Goal: Task Accomplishment & Management: Complete application form

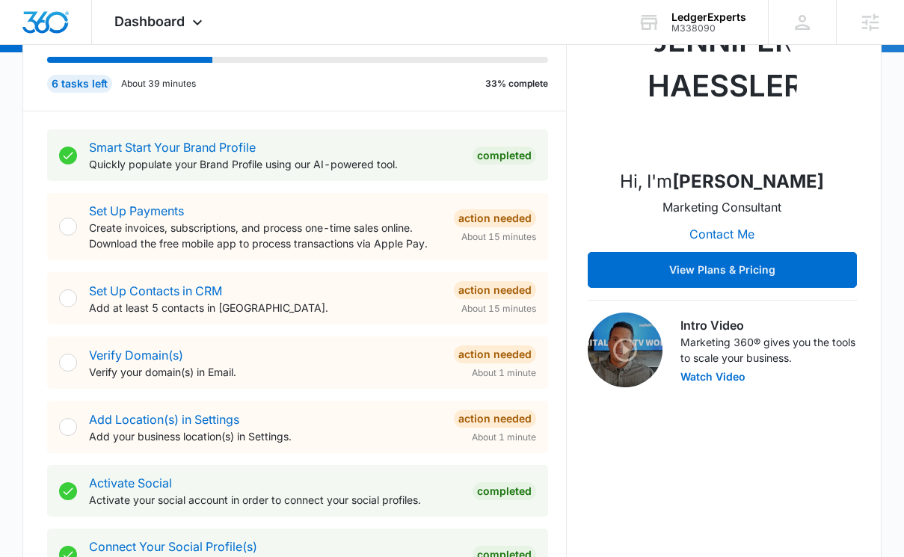
scroll to position [129, 0]
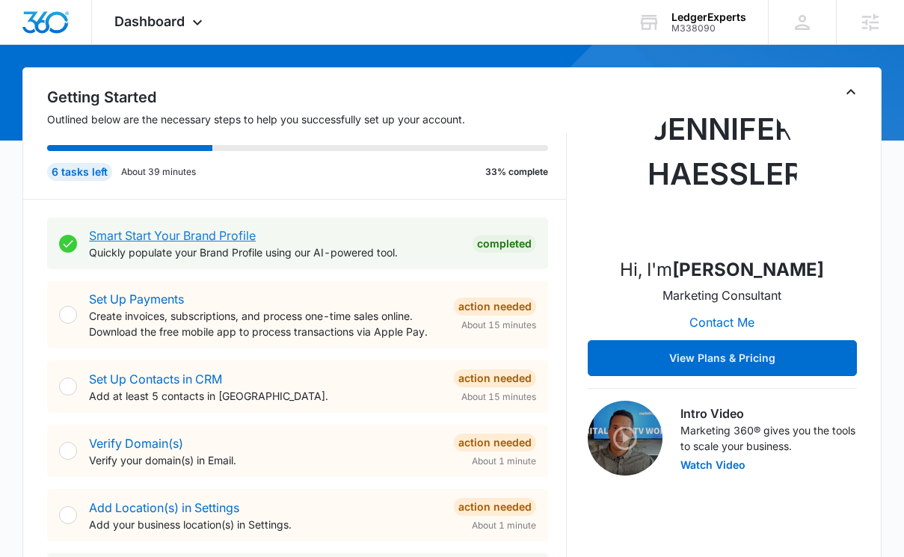
click at [205, 239] on link "Smart Start Your Brand Profile" at bounding box center [172, 235] width 167 height 15
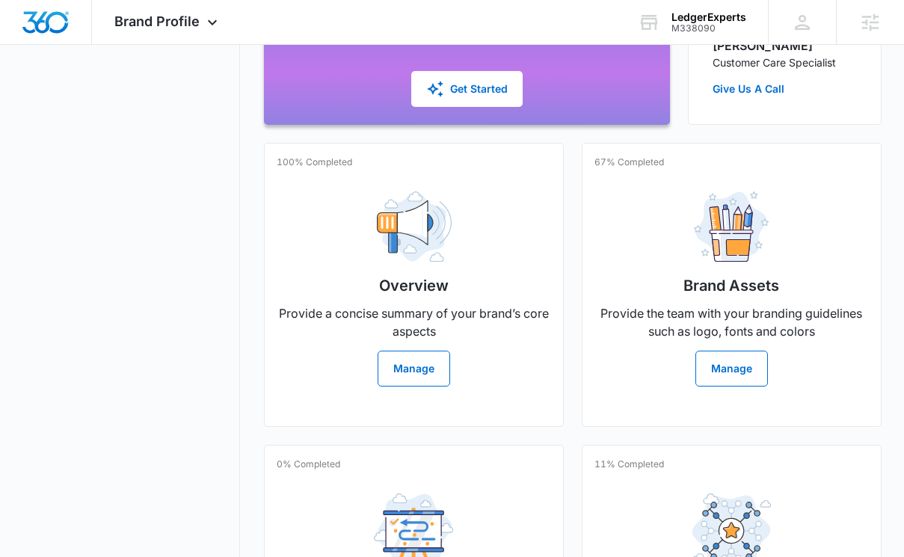
scroll to position [316, 0]
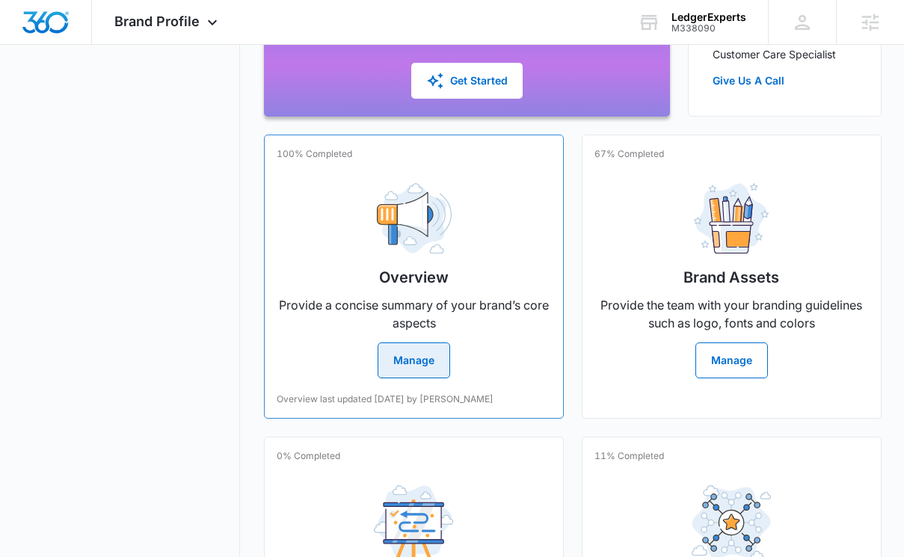
click at [432, 361] on button "Manage" at bounding box center [414, 361] width 73 height 36
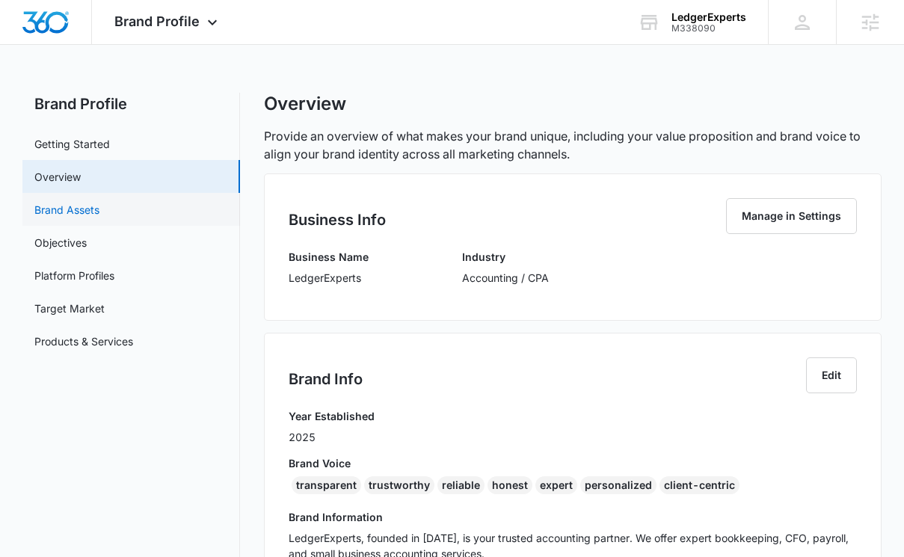
click at [99, 207] on link "Brand Assets" at bounding box center [66, 210] width 65 height 16
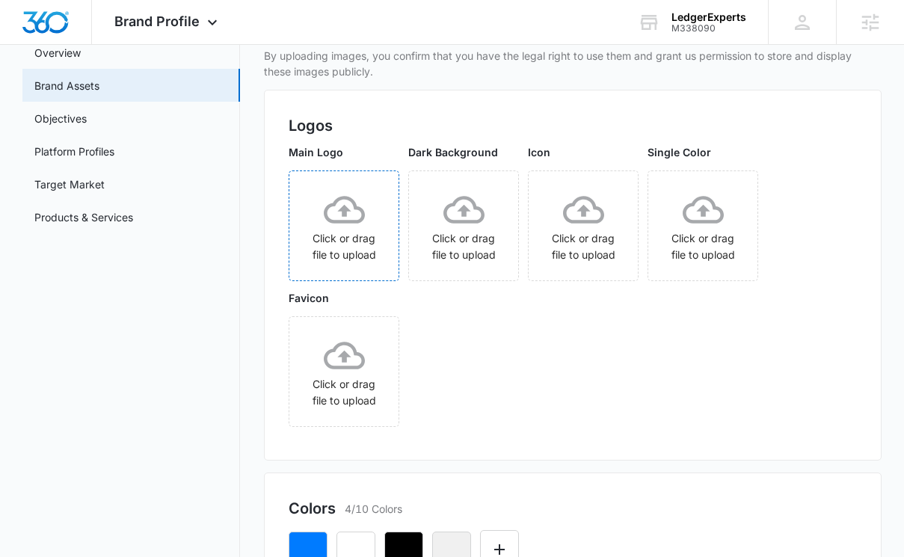
scroll to position [152, 0]
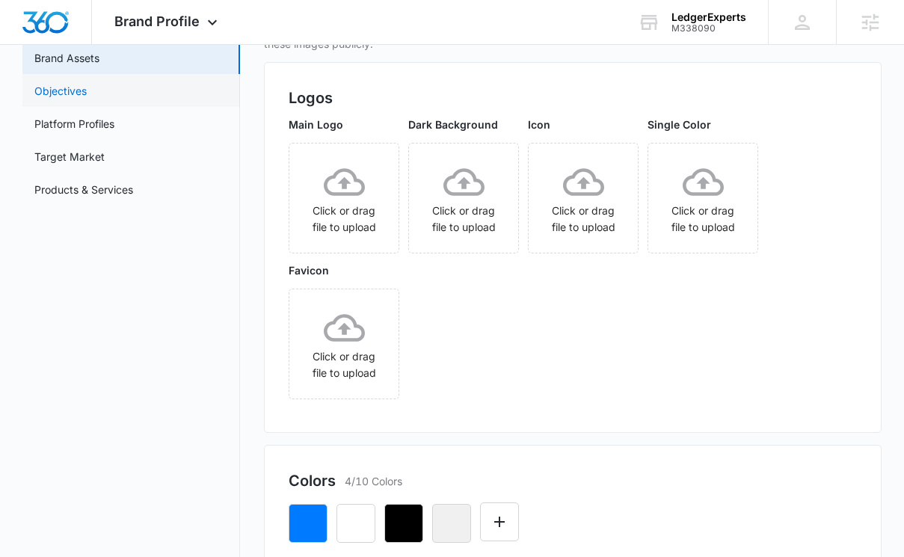
click at [87, 83] on link "Objectives" at bounding box center [60, 91] width 52 height 16
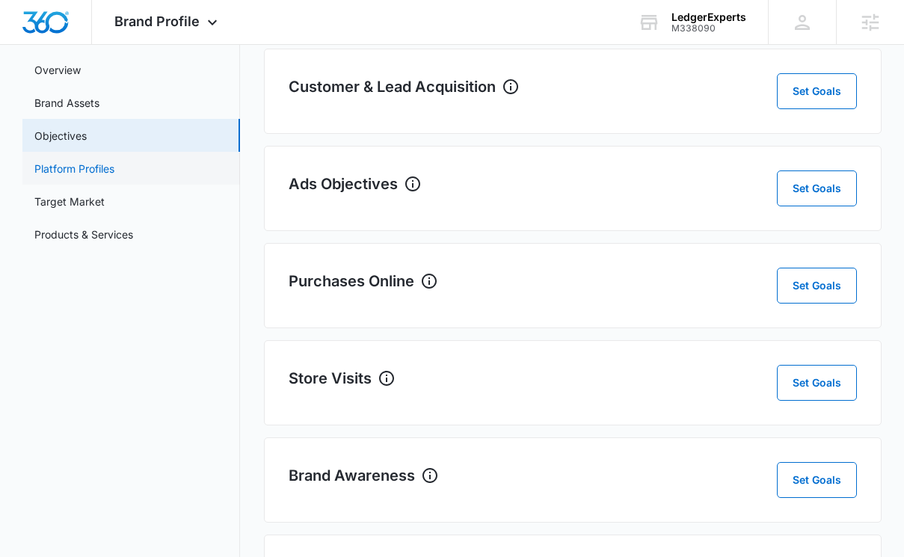
scroll to position [116, 0]
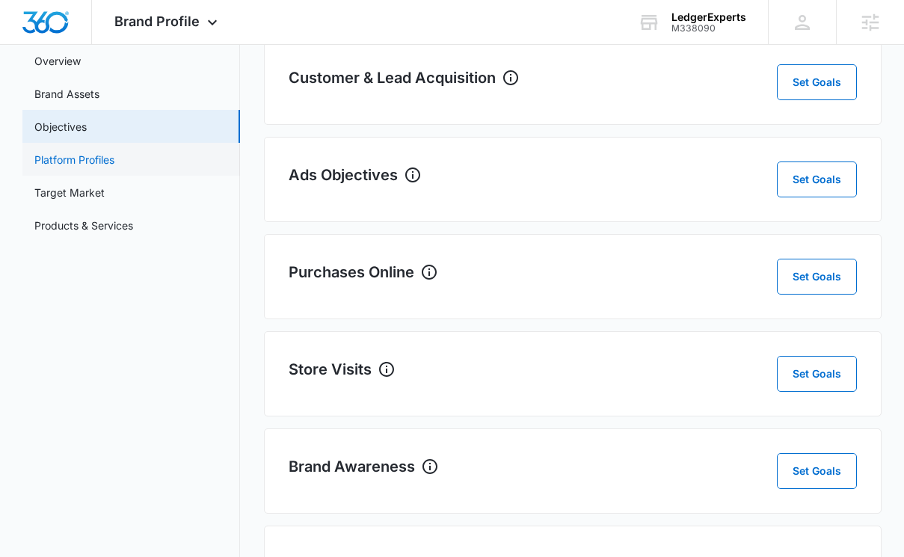
click at [114, 153] on link "Platform Profiles" at bounding box center [74, 160] width 80 height 16
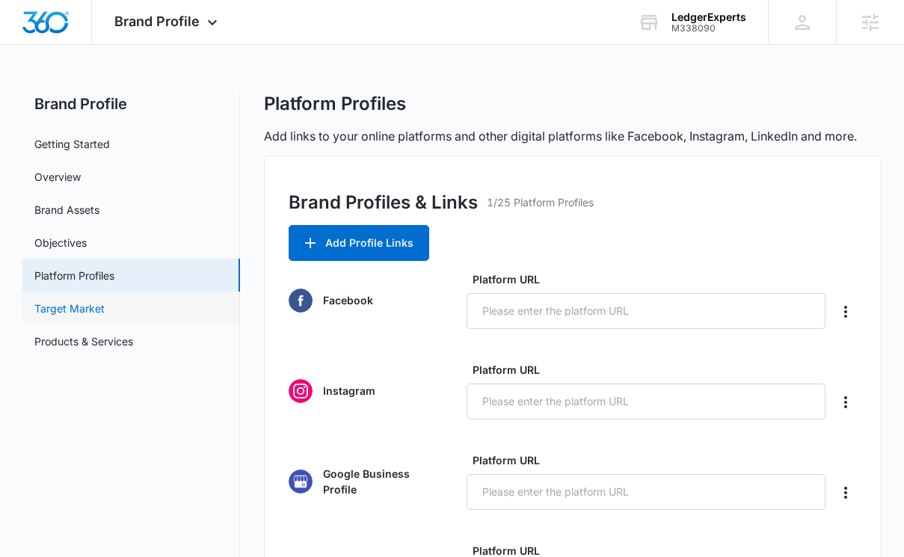
click at [103, 311] on link "Target Market" at bounding box center [69, 309] width 70 height 16
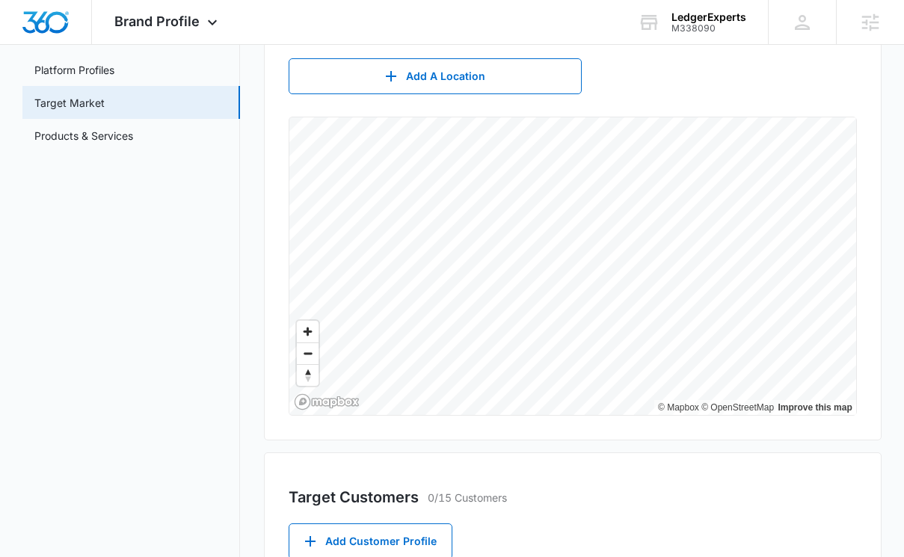
scroll to position [205, 0]
click at [170, 28] on span "Brand Profile" at bounding box center [156, 21] width 85 height 16
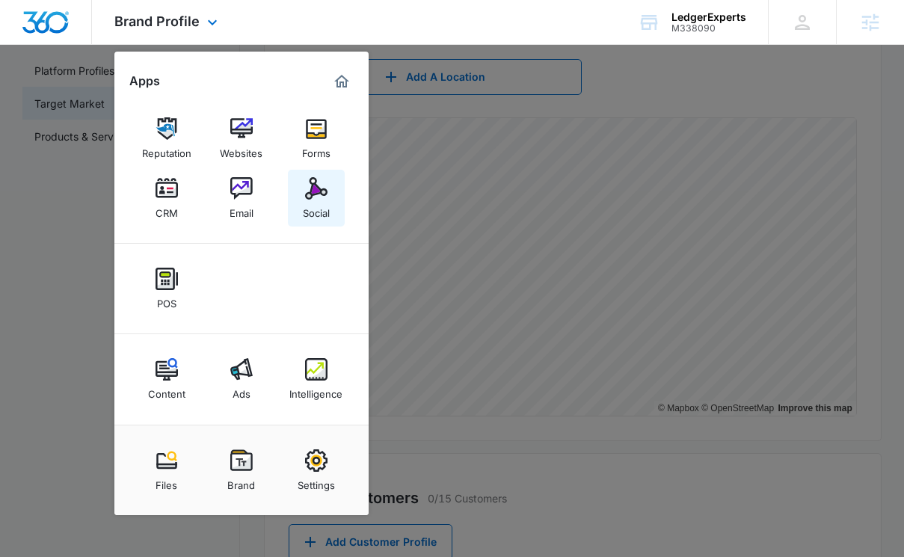
click at [311, 199] on img at bounding box center [316, 188] width 22 height 22
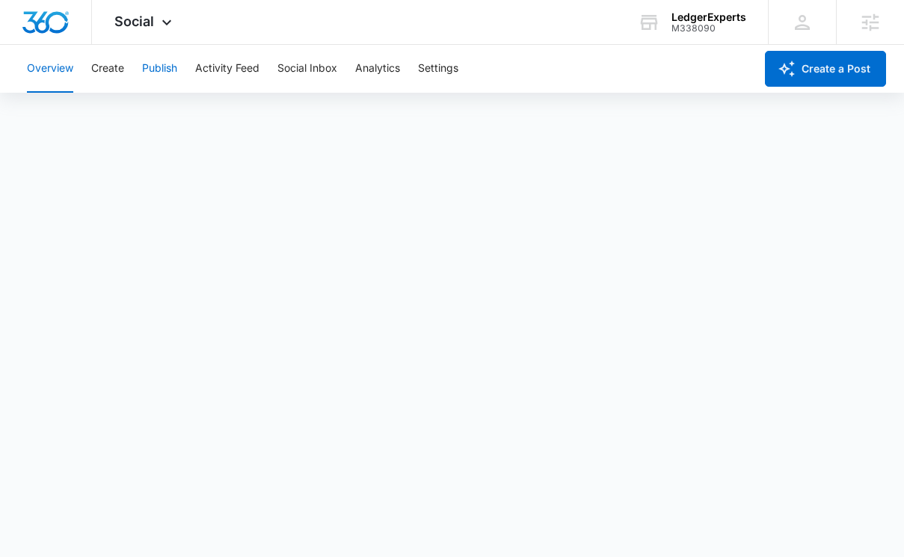
click at [172, 66] on button "Publish" at bounding box center [159, 69] width 35 height 48
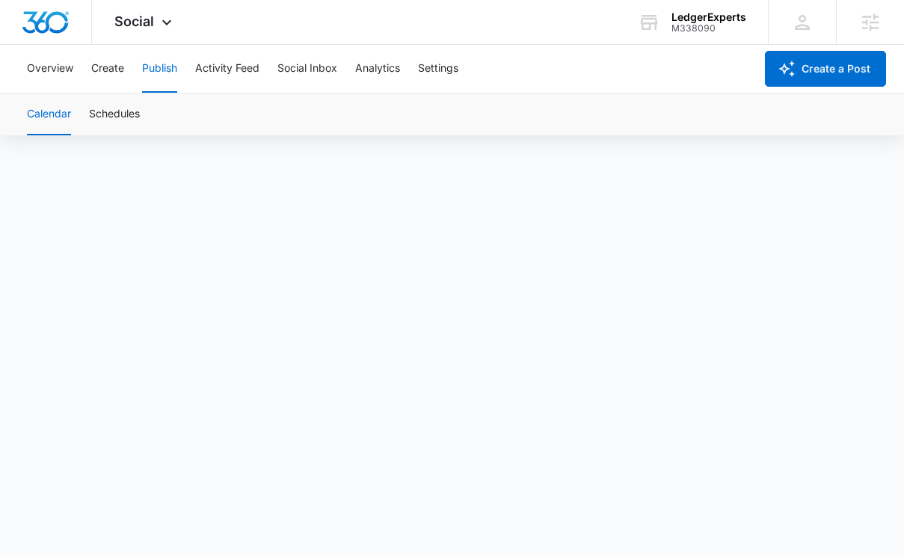
scroll to position [10, 0]
click at [153, 28] on div "Social Apps Reputation Websites Forms CRM Email Social POS Content Ads Intellig…" at bounding box center [145, 22] width 106 height 44
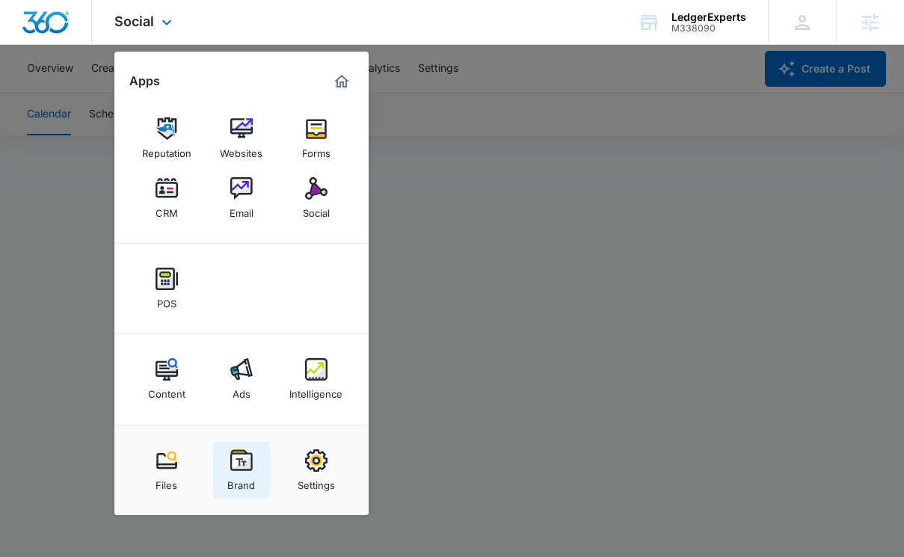
click at [237, 457] on img at bounding box center [241, 461] width 22 height 22
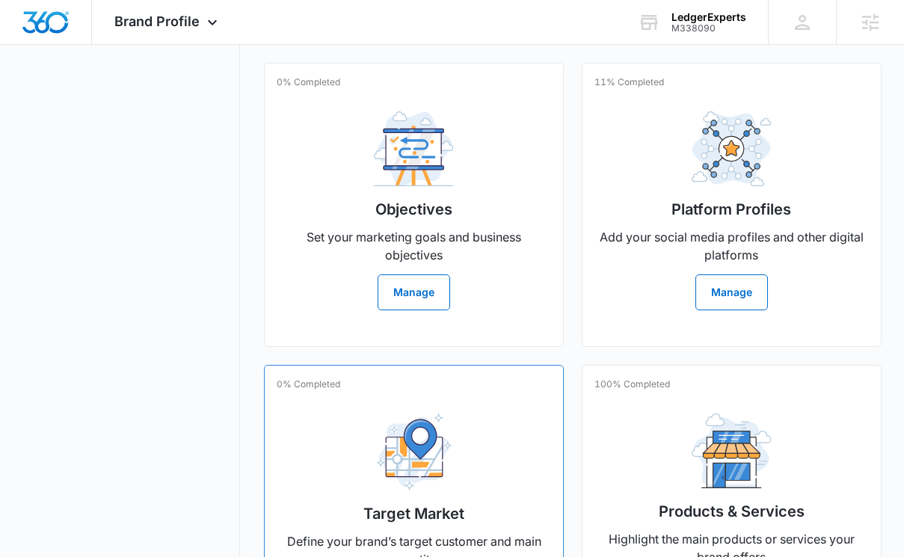
scroll to position [800, 0]
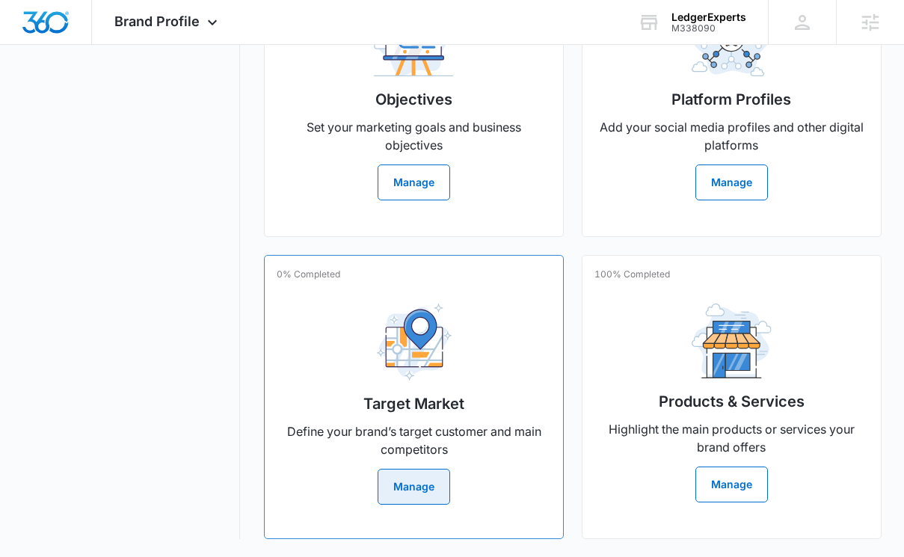
click at [431, 491] on button "Manage" at bounding box center [414, 487] width 73 height 36
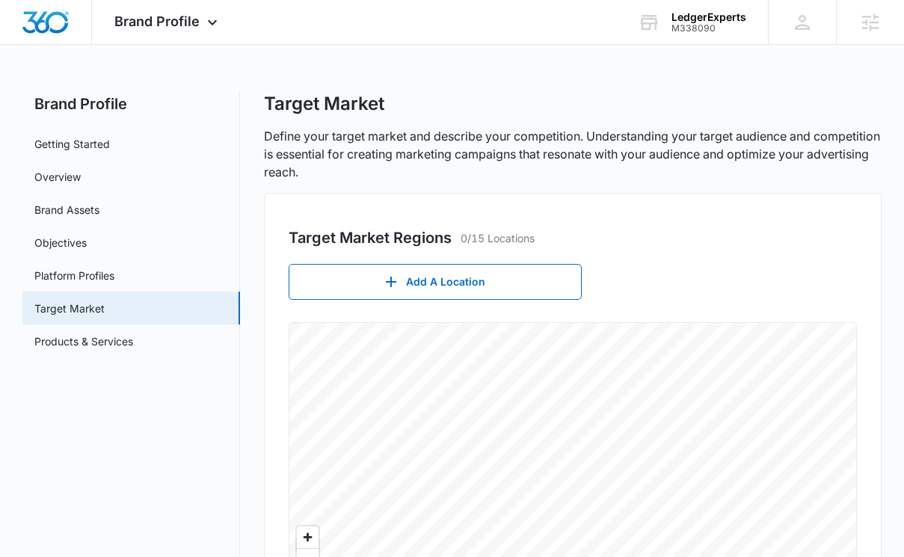
click at [628, 298] on div "Add A Location © Mapbox © OpenStreetMap Improve this map" at bounding box center [573, 443] width 569 height 358
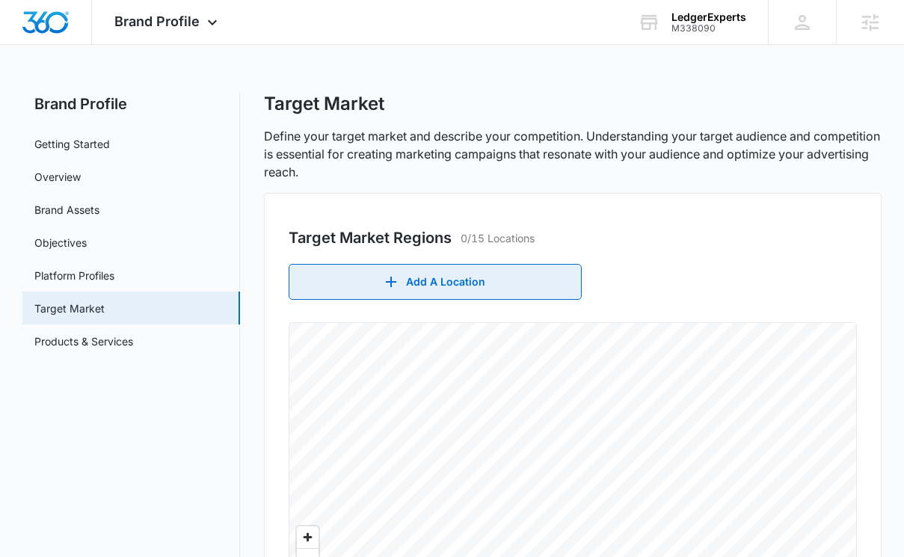
click at [518, 288] on button "Add A Location" at bounding box center [435, 282] width 293 height 36
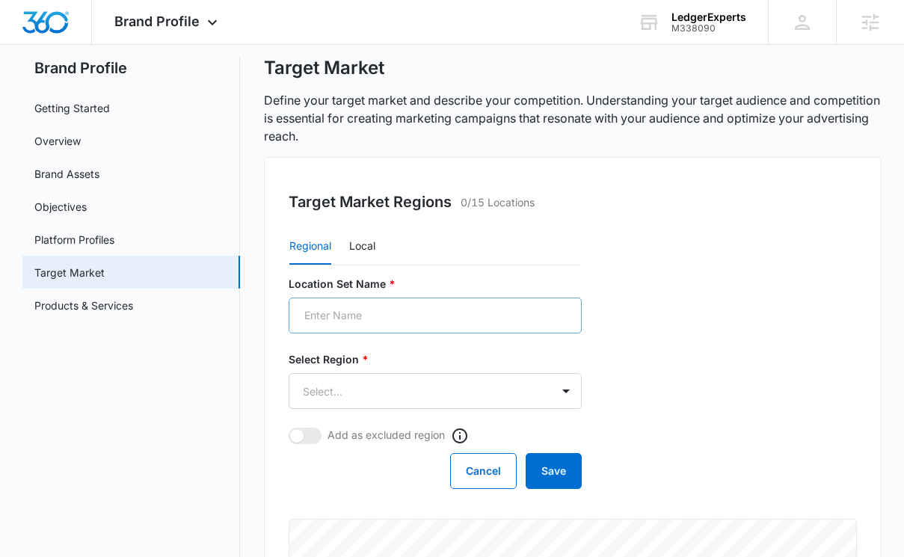
scroll to position [47, 0]
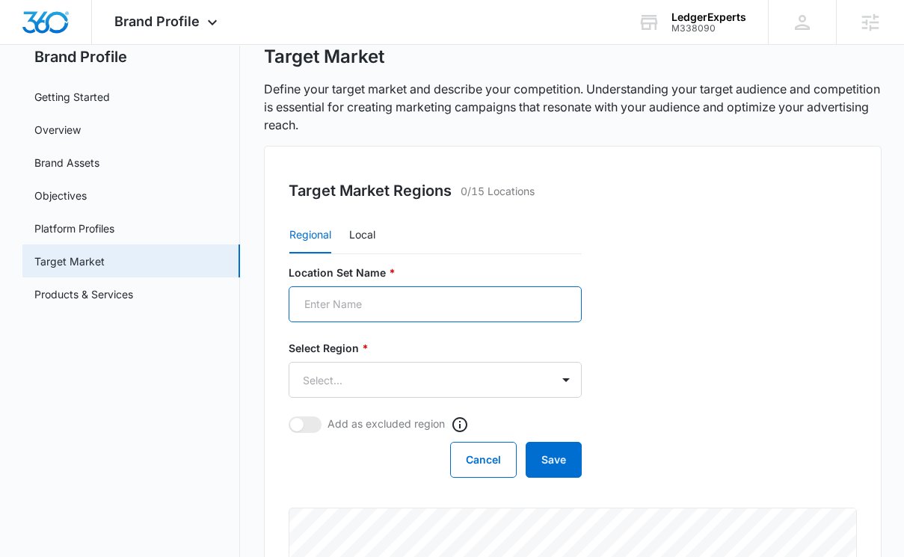
click at [516, 304] on input "Location Set Name *" at bounding box center [435, 304] width 293 height 36
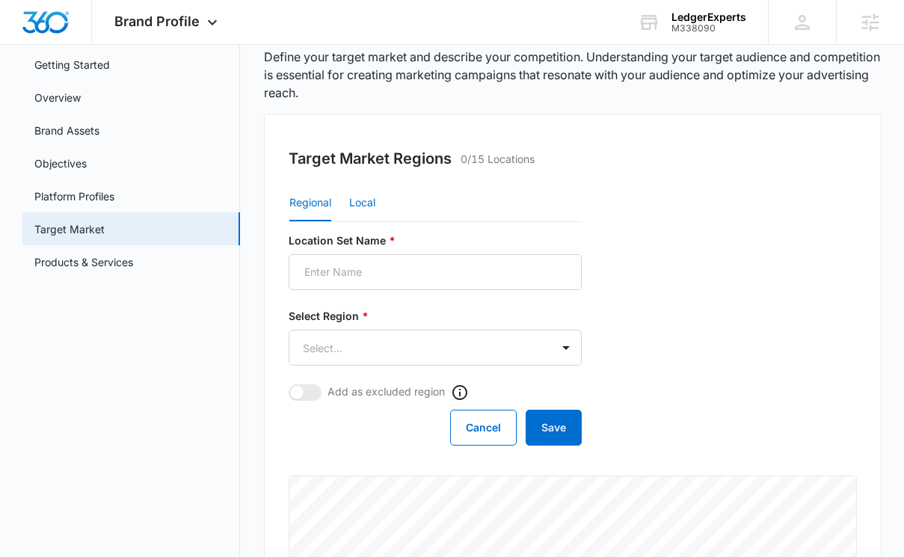
click at [369, 207] on button "Local" at bounding box center [362, 204] width 26 height 36
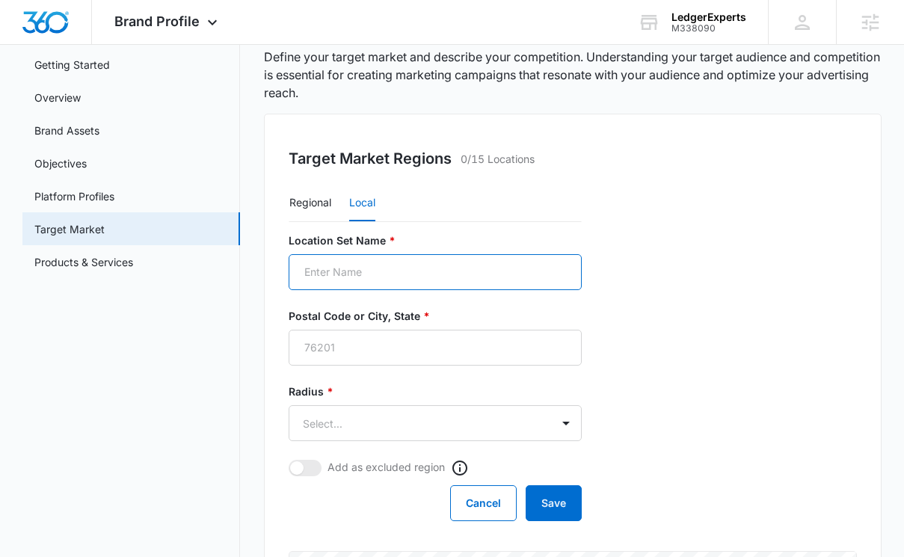
click at [373, 260] on input "Location Set Name *" at bounding box center [435, 272] width 293 height 36
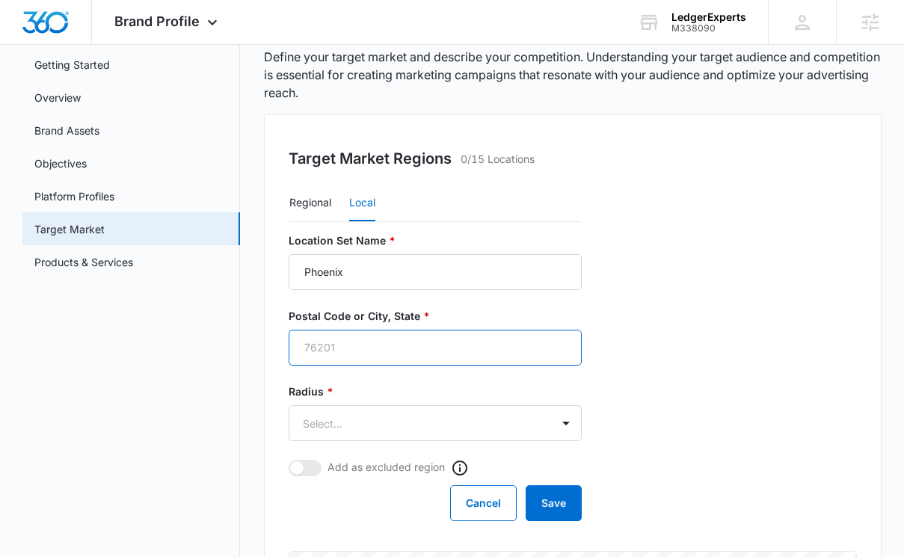
click at [370, 344] on input "Postal Code or City, State *" at bounding box center [435, 348] width 293 height 36
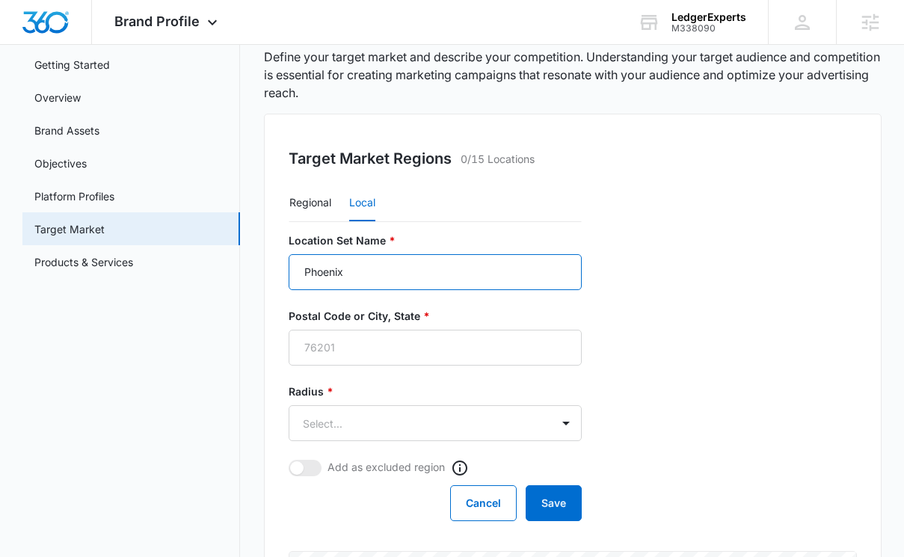
click at [387, 275] on input "Phoenix" at bounding box center [435, 272] width 293 height 36
type input "P"
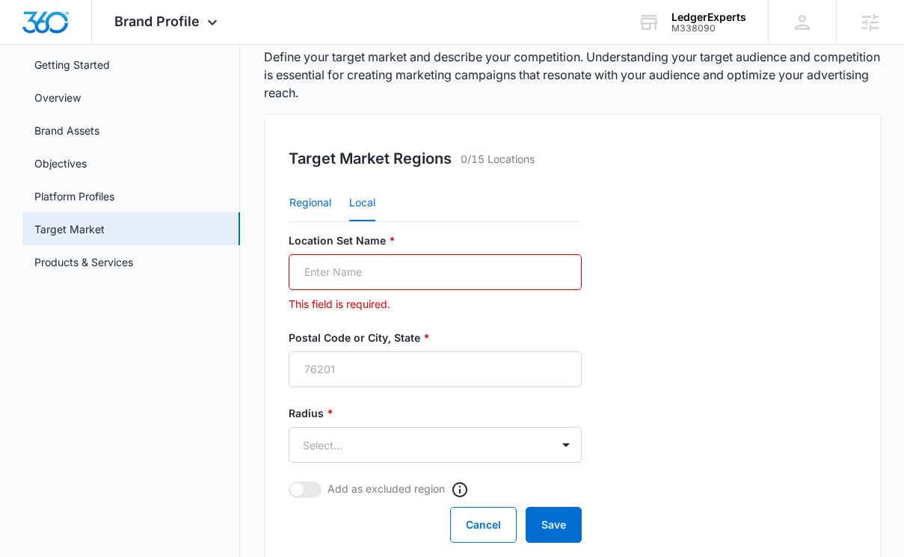
click at [328, 201] on button "Regional" at bounding box center [310, 204] width 42 height 36
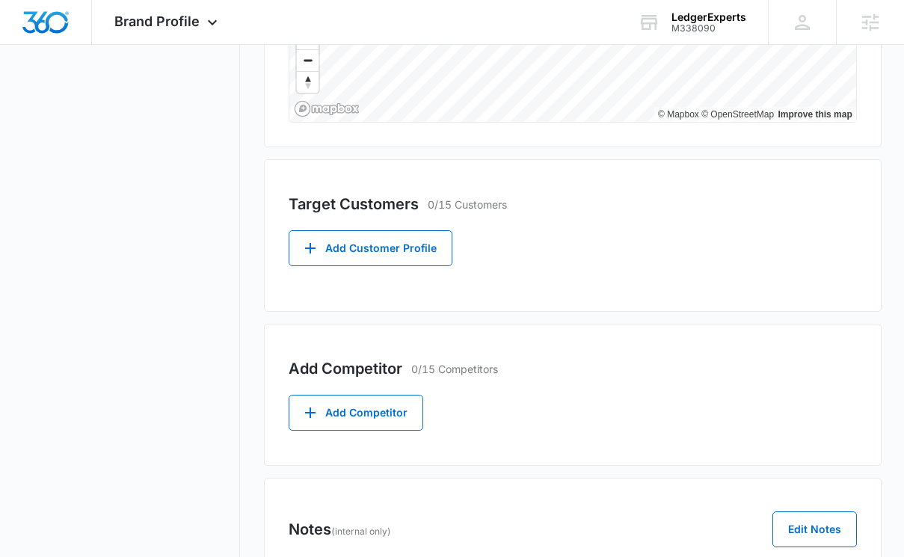
scroll to position [763, 0]
